Goal: Check status: Check status

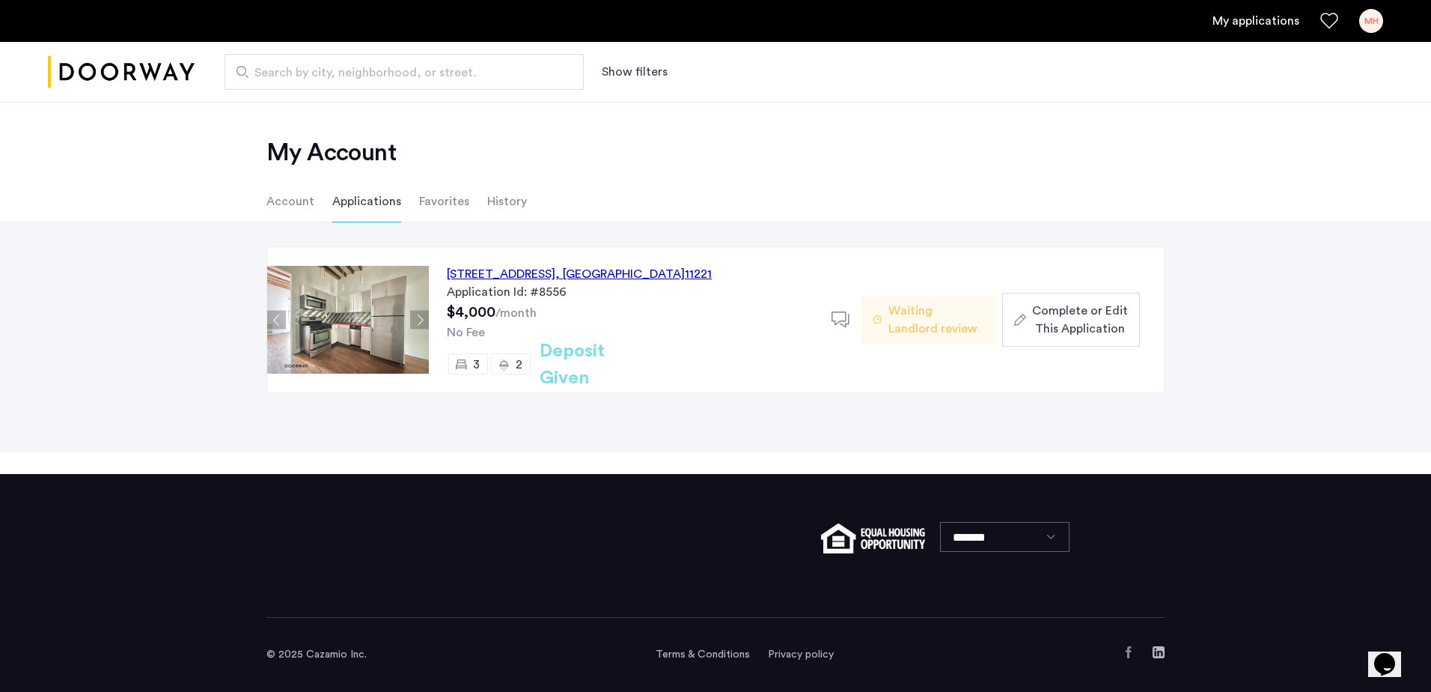
click at [602, 362] on h2 "Deposit Given" at bounding box center [599, 365] width 119 height 54
click at [459, 273] on div "[STREET_ADDRESS]" at bounding box center [579, 274] width 265 height 18
click at [298, 201] on li "Account" at bounding box center [291, 201] width 48 height 42
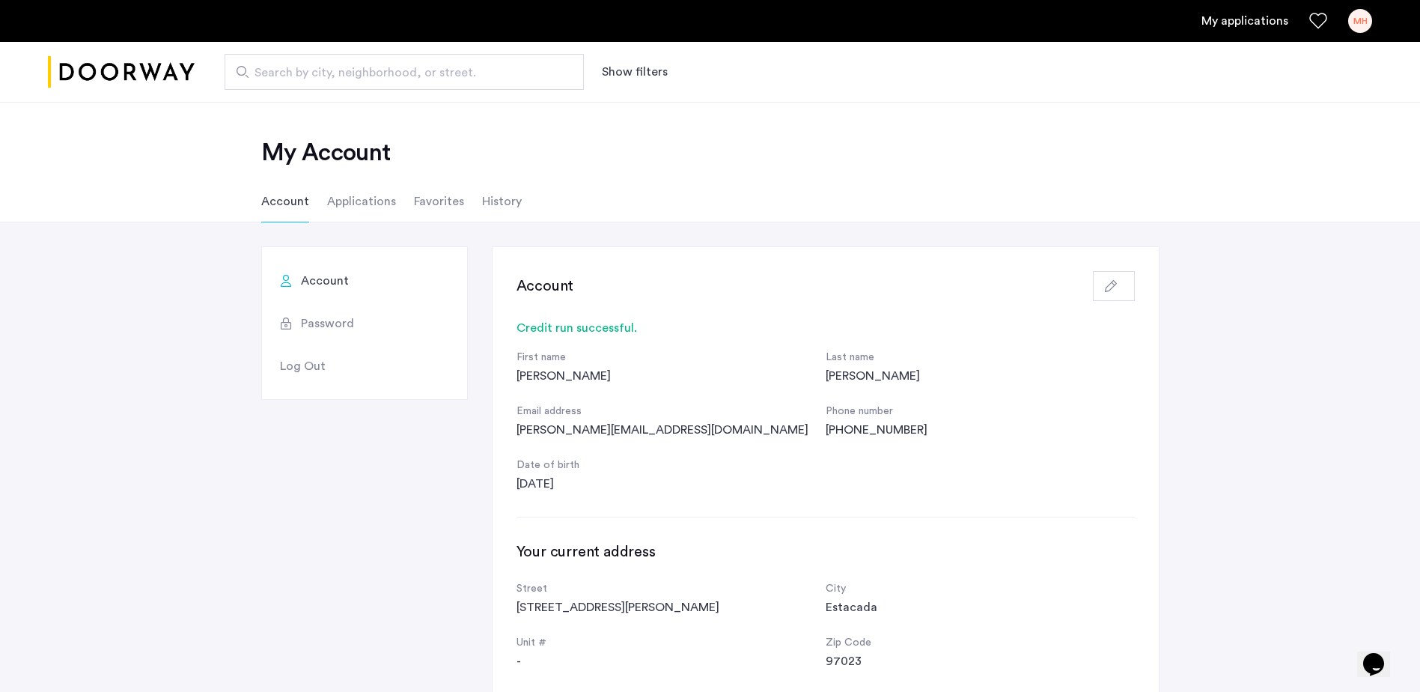
click at [146, 62] on img "Cazamio logo" at bounding box center [121, 72] width 147 height 56
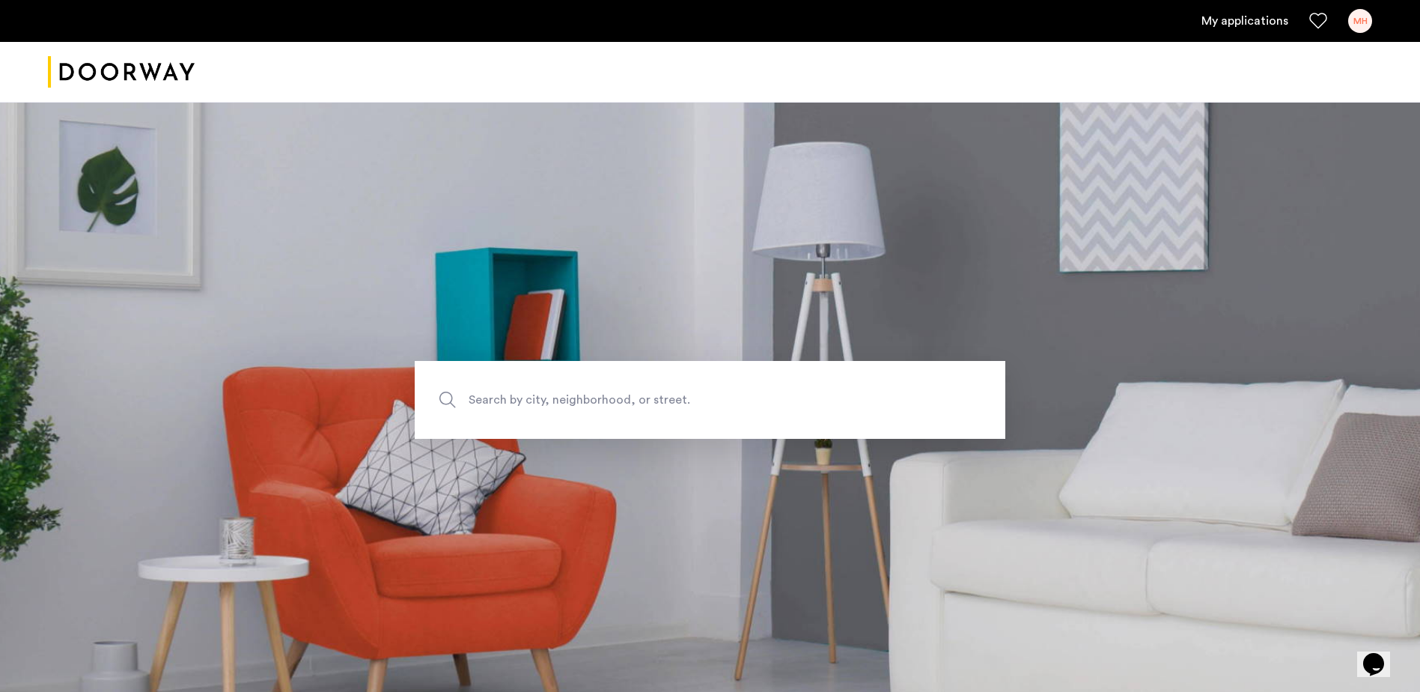
click at [1240, 21] on link "My applications" at bounding box center [1245, 21] width 87 height 18
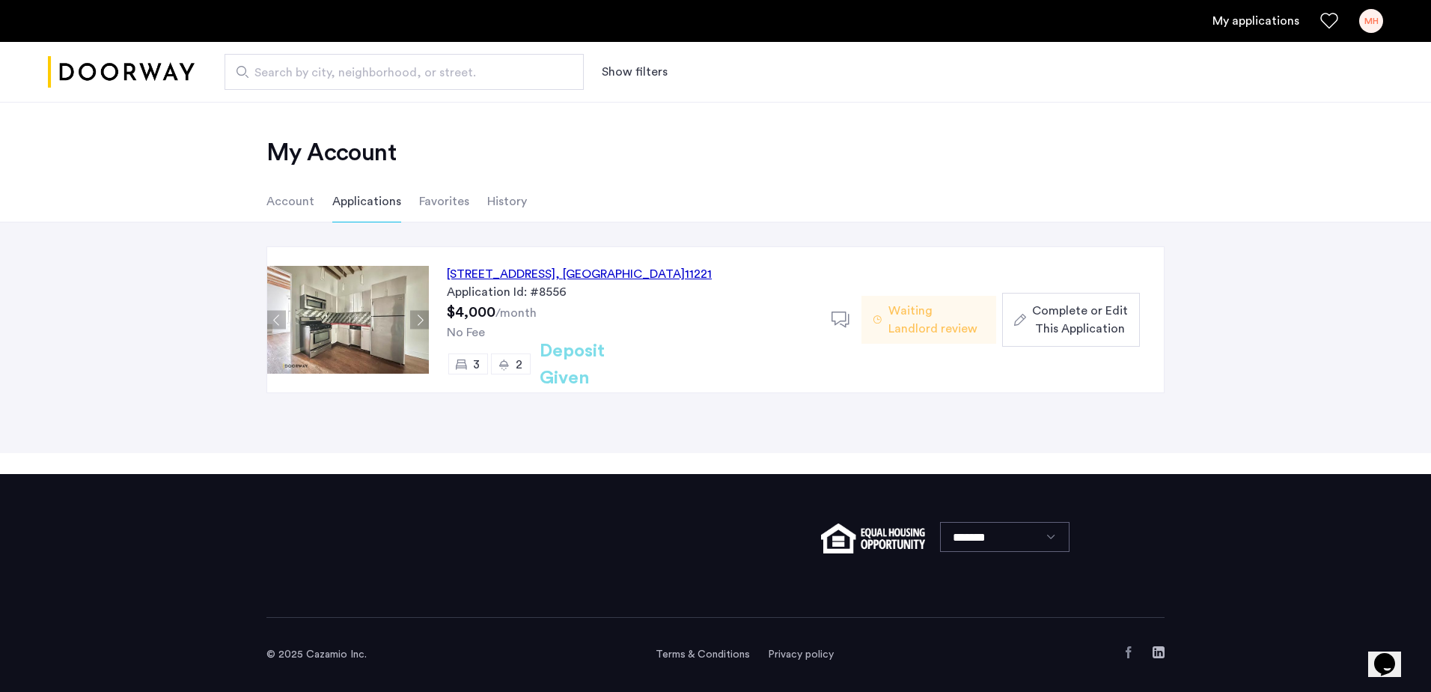
click at [951, 326] on span "Waiting Landlord review" at bounding box center [937, 320] width 96 height 36
